Goal: Task Accomplishment & Management: Use online tool/utility

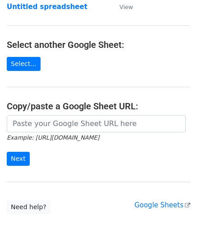
scroll to position [90, 0]
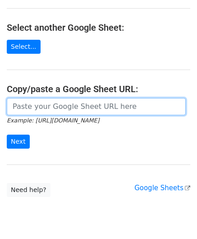
click at [40, 107] on input "url" at bounding box center [96, 106] width 179 height 17
paste input "[URL][DOMAIN_NAME]"
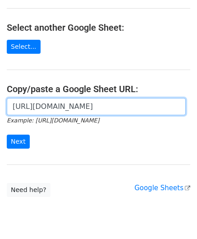
scroll to position [0, 192]
type input "https://docs.google.com/spreadsheets/d/1oIeJeg1RFBTRR23pWcvpJgAujPsblKzZupo2Y5O…"
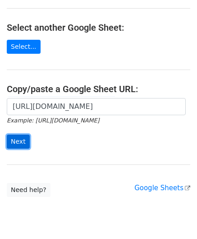
click at [14, 141] on input "Next" at bounding box center [18, 141] width 23 height 14
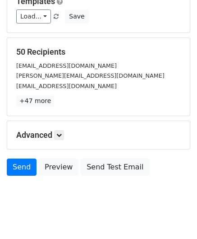
scroll to position [110, 0]
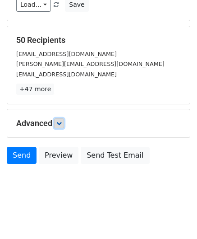
click at [59, 122] on icon at bounding box center [58, 122] width 5 height 5
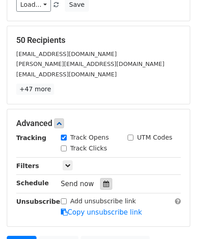
click at [100, 179] on div at bounding box center [106, 184] width 12 height 12
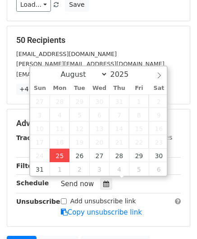
type input "[DATE] 12:00"
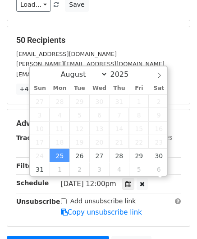
scroll to position [0, 0]
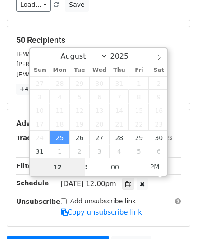
paste input "Hour"
type input "2"
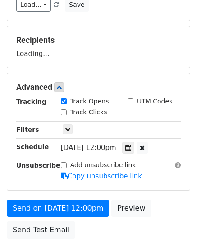
type input "[DATE] 14:00"
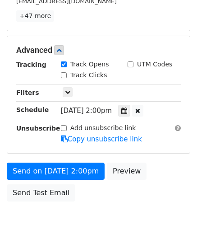
scroll to position [219, 0]
